Goal: Communication & Community: Answer question/provide support

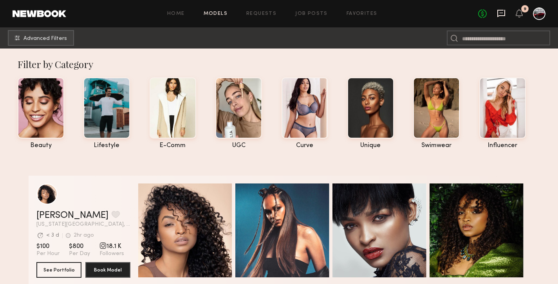
click at [497, 11] on icon at bounding box center [501, 13] width 8 height 7
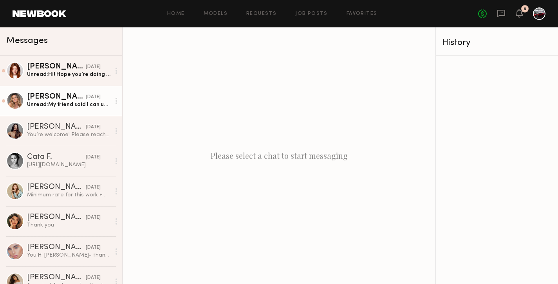
click at [62, 107] on div "Unread: My friend said I can use their space to film [DATE] :)" at bounding box center [68, 104] width 83 height 7
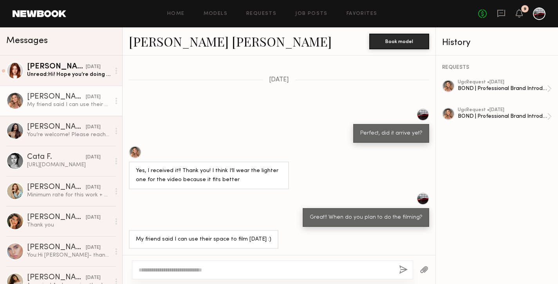
scroll to position [448, 0]
click at [214, 267] on textarea at bounding box center [266, 270] width 254 height 8
type textarea "*"
drag, startPoint x: 152, startPoint y: 268, endPoint x: 134, endPoint y: 269, distance: 18.4
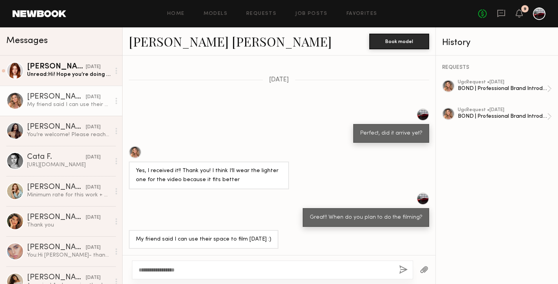
click at [134, 269] on div "**********" at bounding box center [272, 270] width 281 height 19
type textarea "**********"
click at [403, 270] on button "button" at bounding box center [403, 270] width 9 height 10
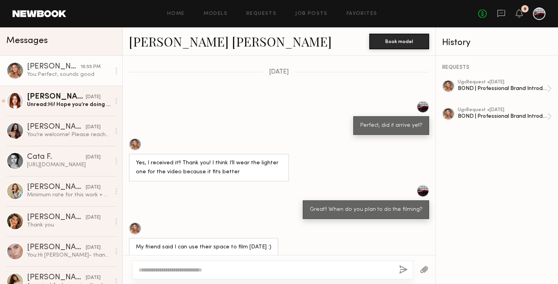
scroll to position [604, 0]
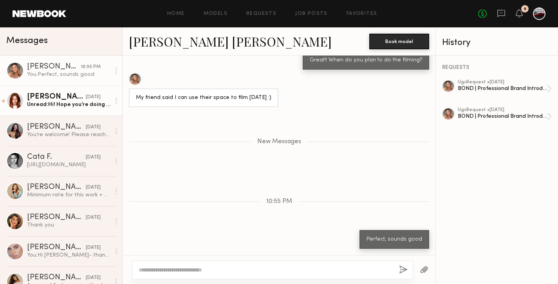
click at [55, 105] on div "Unread: Hi! Hope you’re doing well! I wanted to reach out to let you guys know …" at bounding box center [68, 104] width 83 height 7
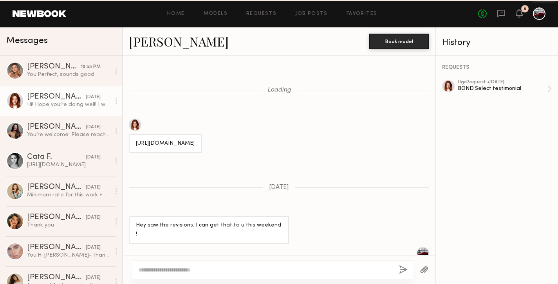
scroll to position [656, 0]
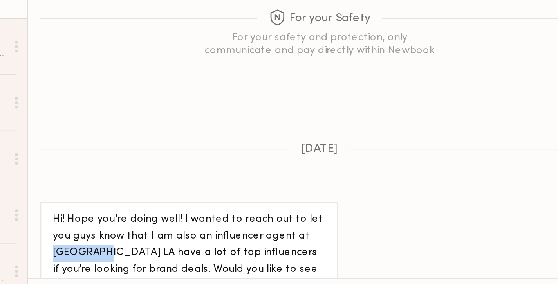
drag, startPoint x: 256, startPoint y: 210, endPoint x: 279, endPoint y: 214, distance: 23.0
click at [279, 220] on div "Hi! Hope you’re doing well! I wanted to reach out to let you guys know that I a…" at bounding box center [209, 247] width 146 height 54
copy div "Bounty LA"
